Goal: Book appointment/travel/reservation

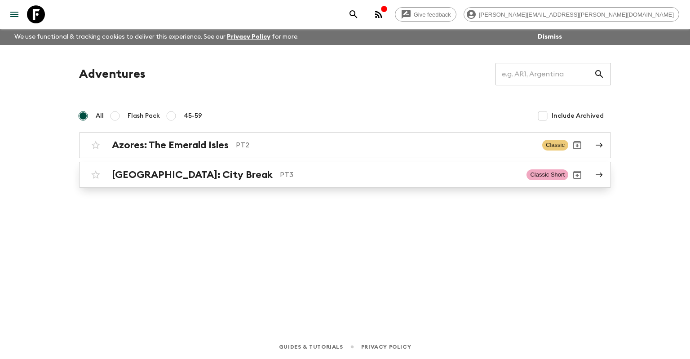
click at [280, 180] on p "PT3" at bounding box center [399, 174] width 239 height 11
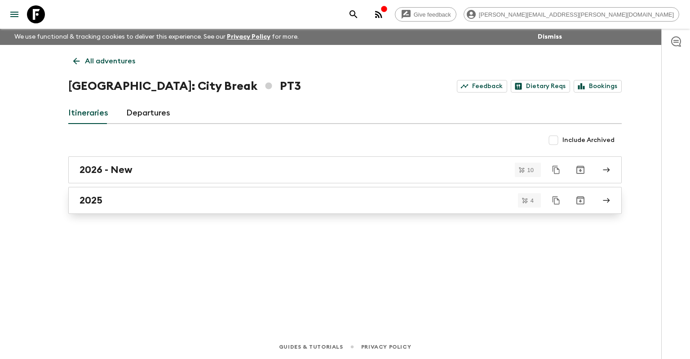
click at [232, 201] on div "2025" at bounding box center [336, 200] width 514 height 12
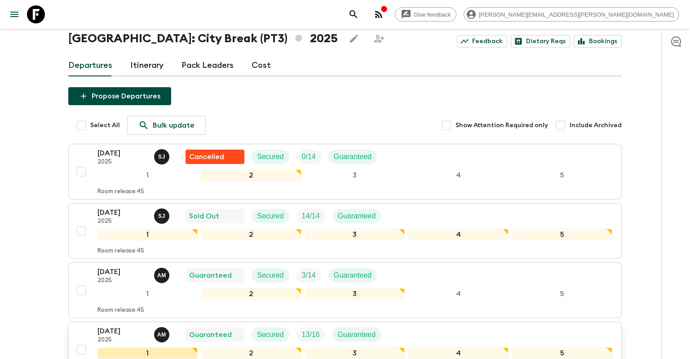
scroll to position [95, 0]
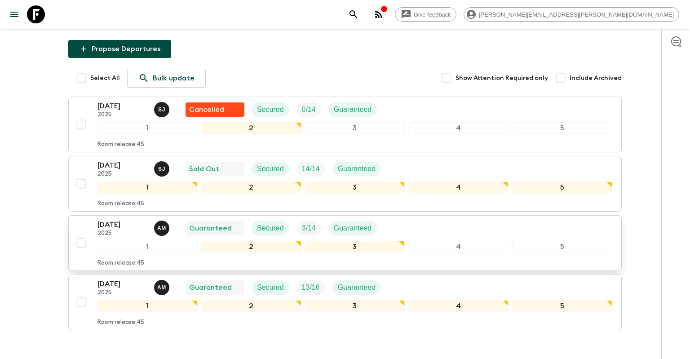
click at [443, 226] on div "[DATE] 2025 A M Guaranteed Secured 3 / 14 Guaranteed" at bounding box center [354, 228] width 515 height 18
